Goal: Book appointment/travel/reservation

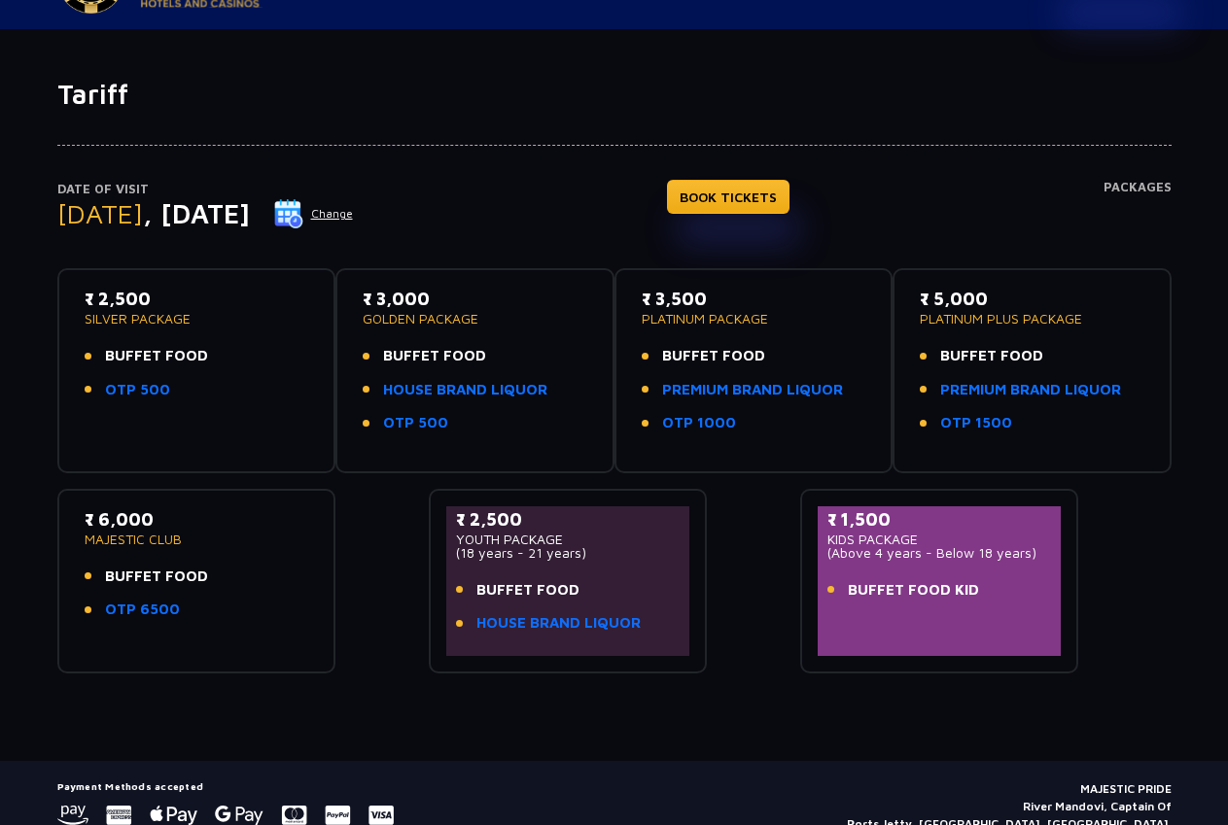
scroll to position [151, 0]
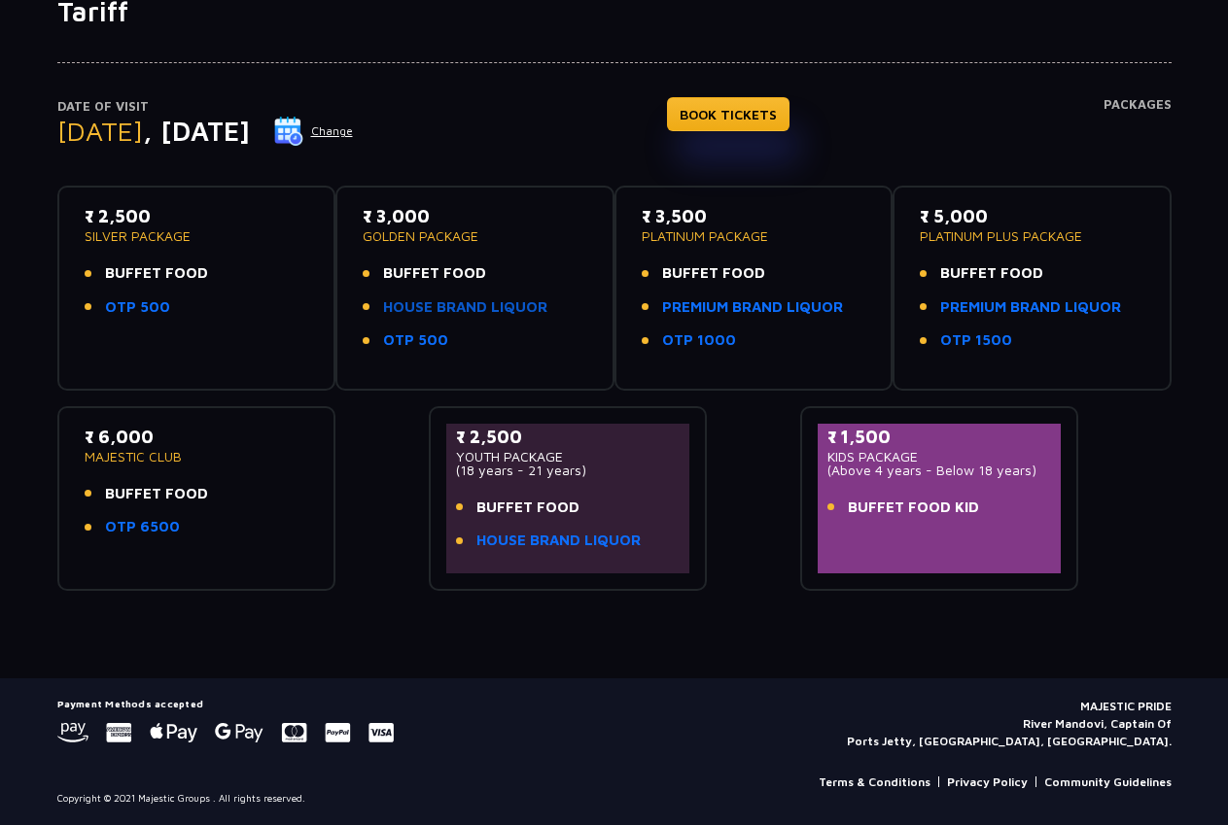
click at [468, 313] on link "HOUSE BRAND LIQUOR" at bounding box center [465, 307] width 164 height 22
click at [511, 300] on link "HOUSE BRAND LIQUOR" at bounding box center [465, 307] width 164 height 22
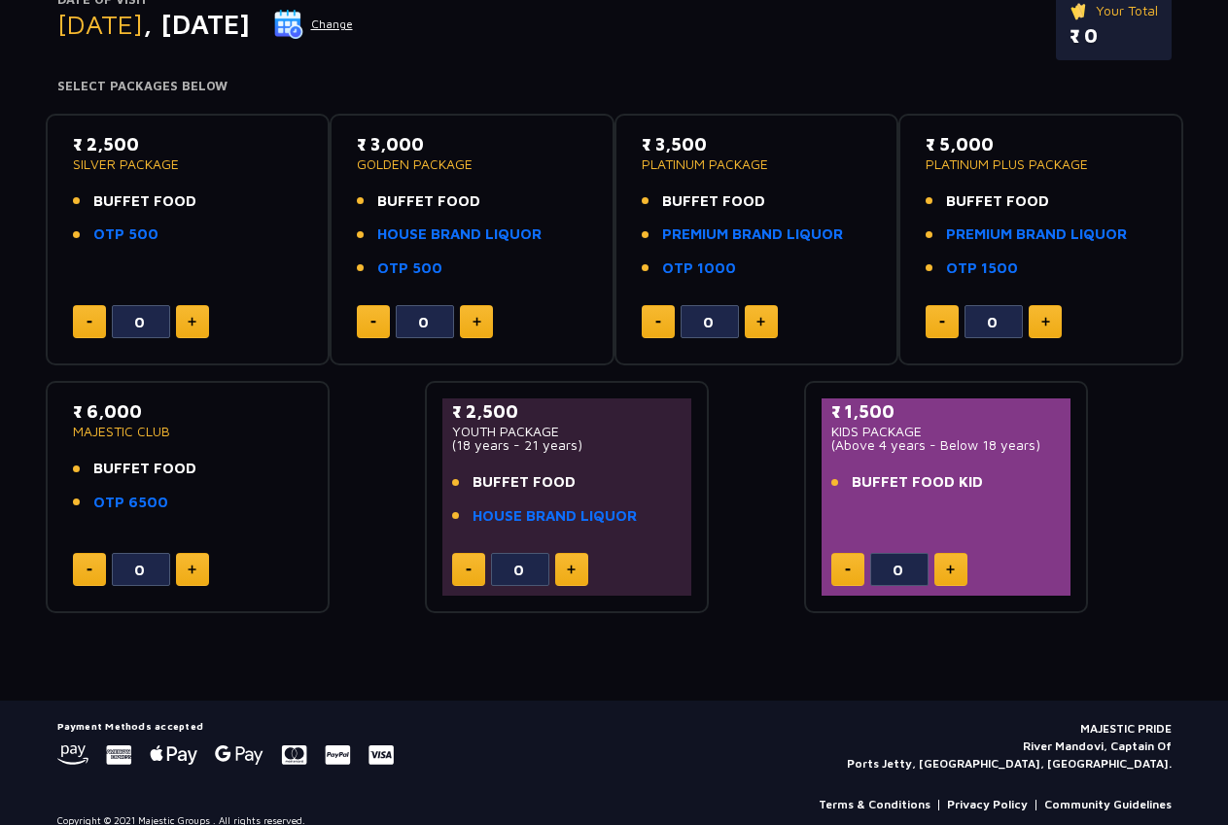
scroll to position [183, 0]
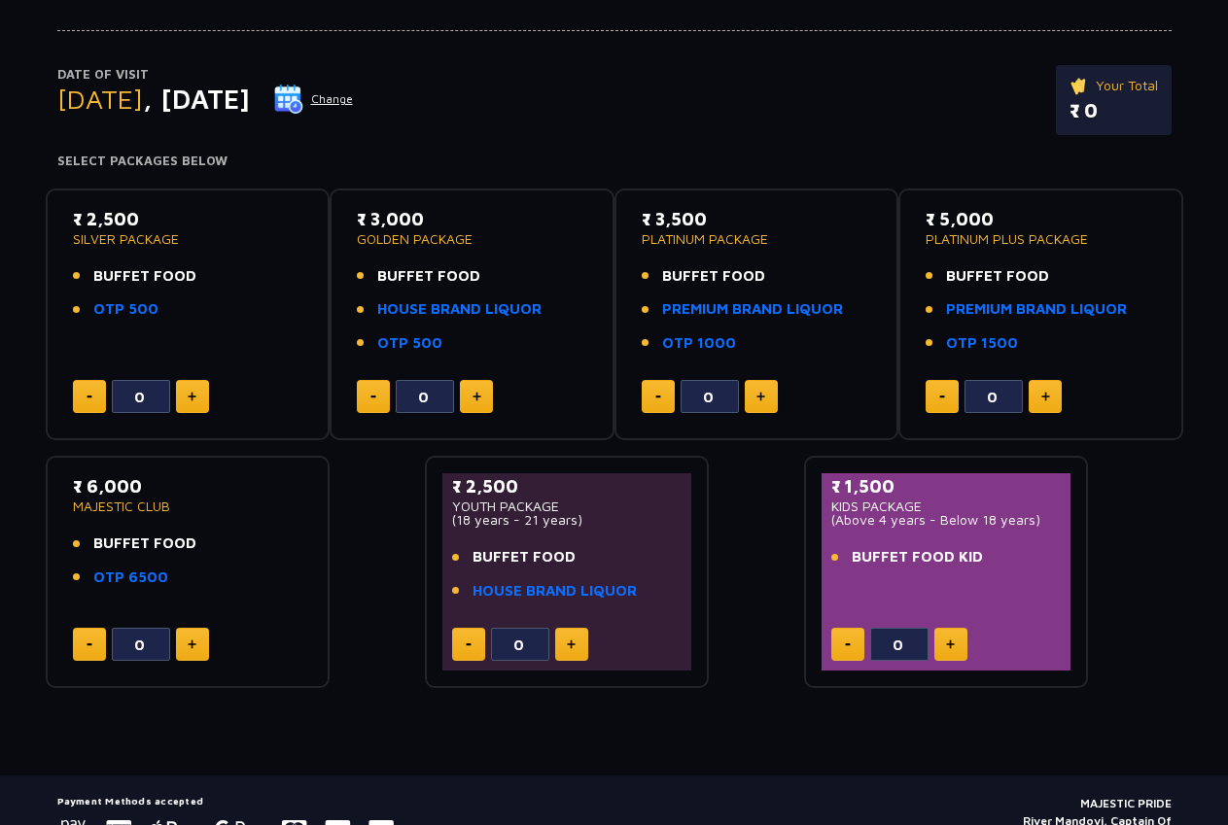
click at [476, 402] on button at bounding box center [476, 396] width 33 height 33
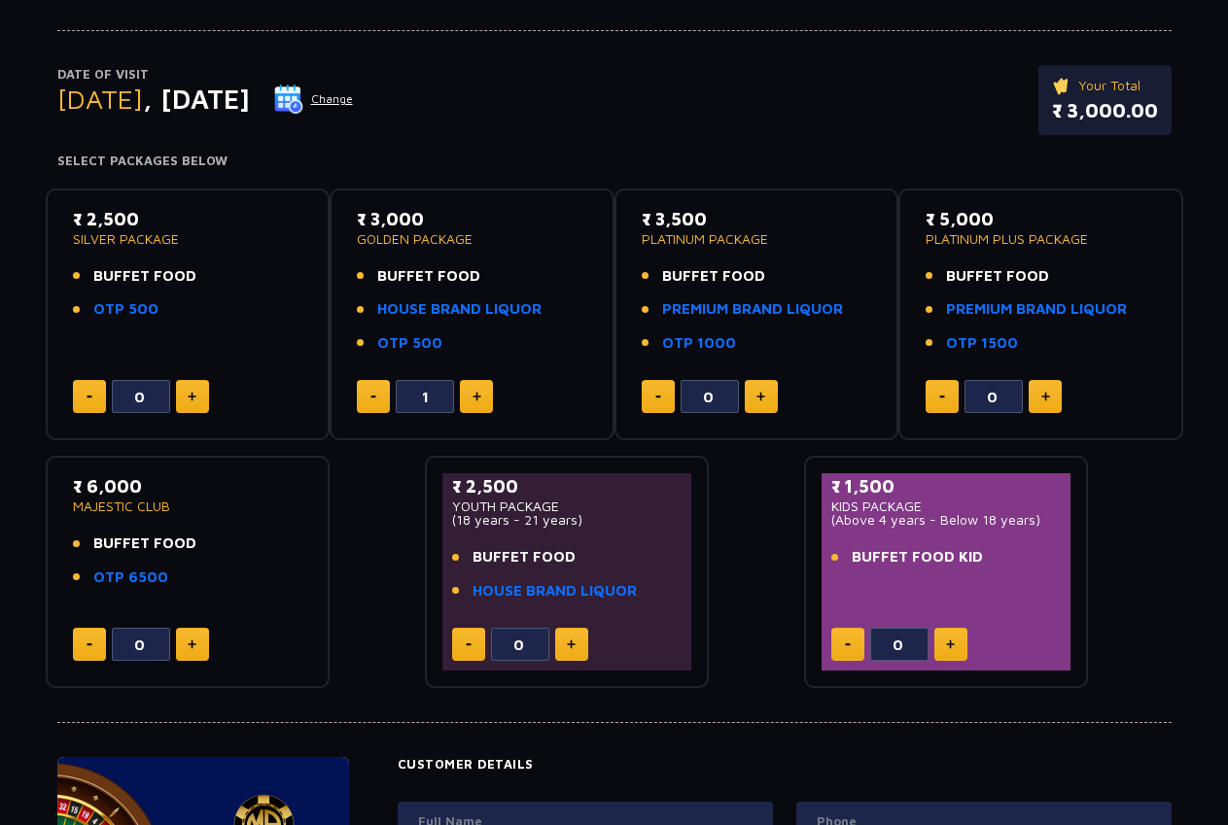
click at [476, 402] on button at bounding box center [476, 396] width 33 height 33
click at [368, 398] on button at bounding box center [373, 396] width 33 height 33
click at [375, 406] on button at bounding box center [373, 396] width 33 height 33
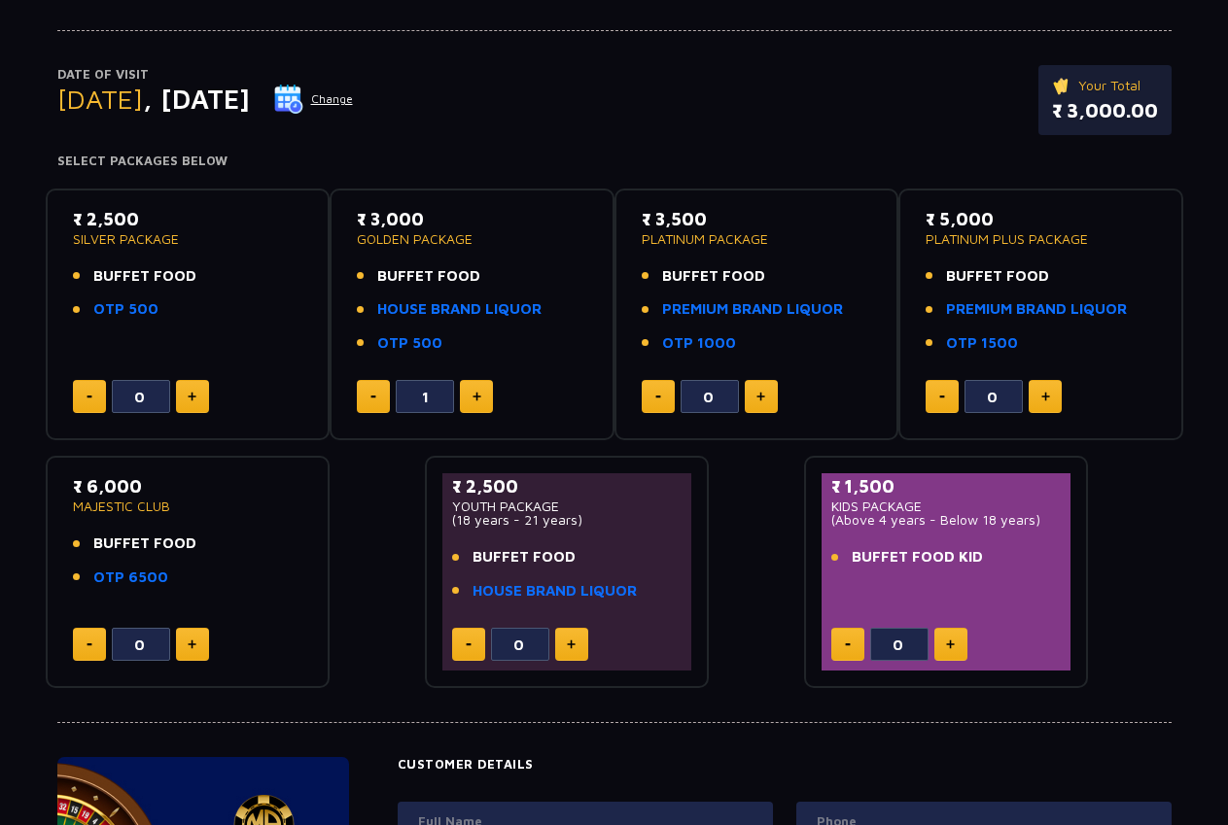
type input "0"
